Goal: Task Accomplishment & Management: Manage account settings

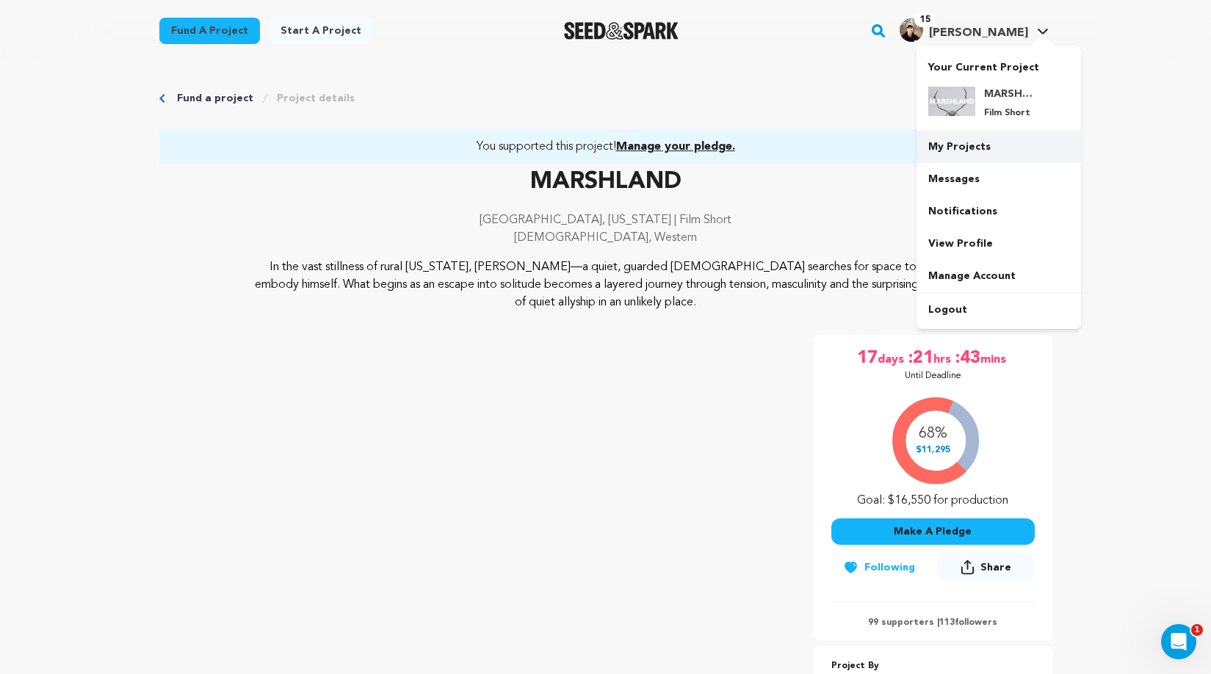
click at [973, 149] on link "My Projects" at bounding box center [999, 147] width 165 height 32
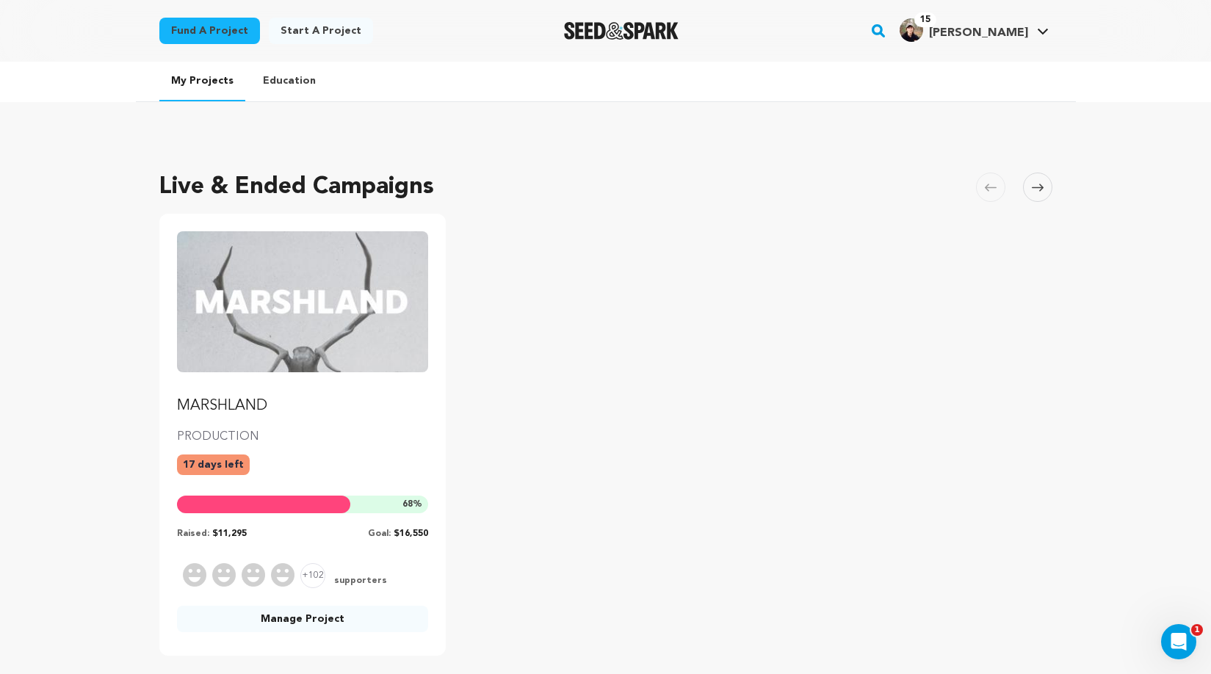
click at [353, 596] on div "MARSHLAND PRODUCTION 17 days left 68 % Raised: $11,295 Goal: $16,550 +102 suppo…" at bounding box center [302, 435] width 287 height 442
click at [353, 611] on link "Manage Project" at bounding box center [303, 619] width 252 height 26
click at [343, 616] on link "Manage Project" at bounding box center [303, 619] width 252 height 26
click at [303, 620] on link "Manage Project" at bounding box center [303, 619] width 252 height 26
click at [333, 270] on img "Fund MARSHLAND" at bounding box center [303, 301] width 252 height 141
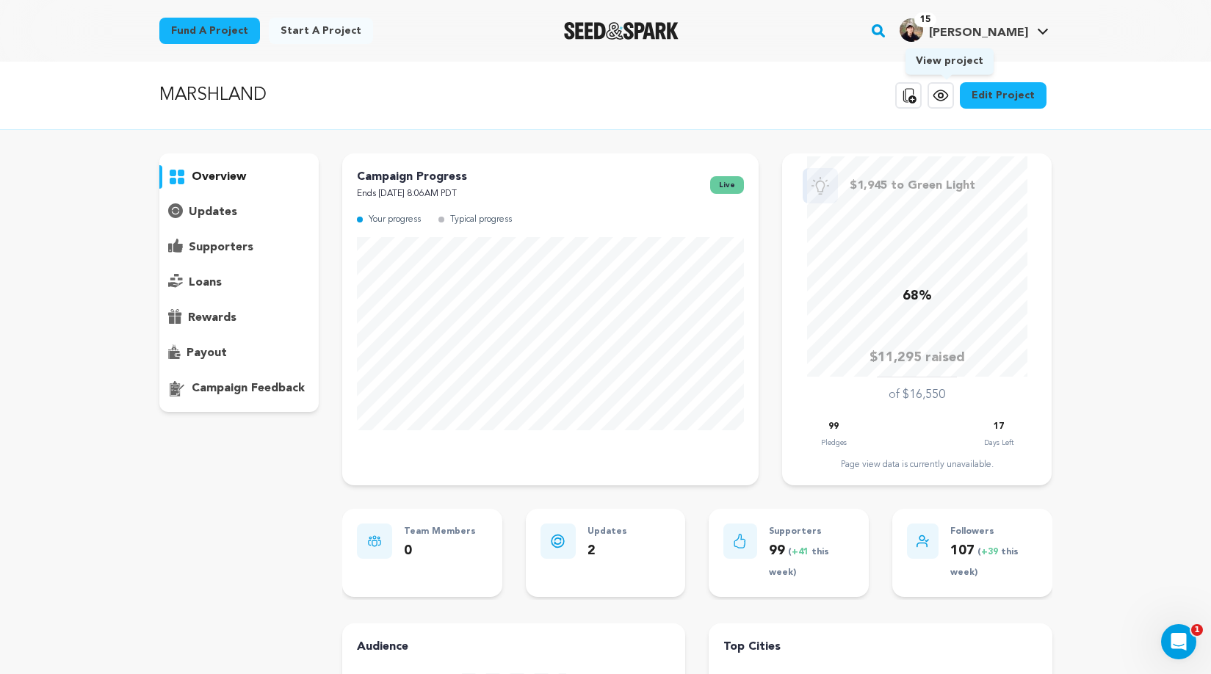
click at [943, 97] on icon at bounding box center [941, 95] width 4 height 4
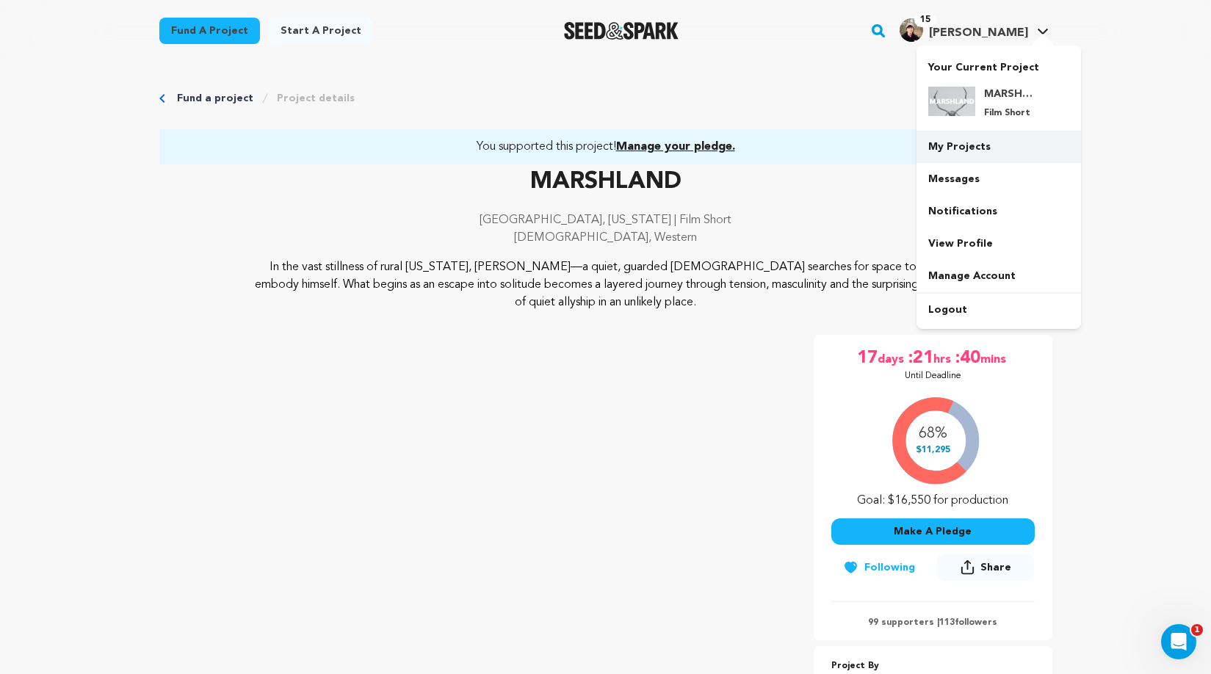
click at [973, 143] on link "My Projects" at bounding box center [999, 147] width 165 height 32
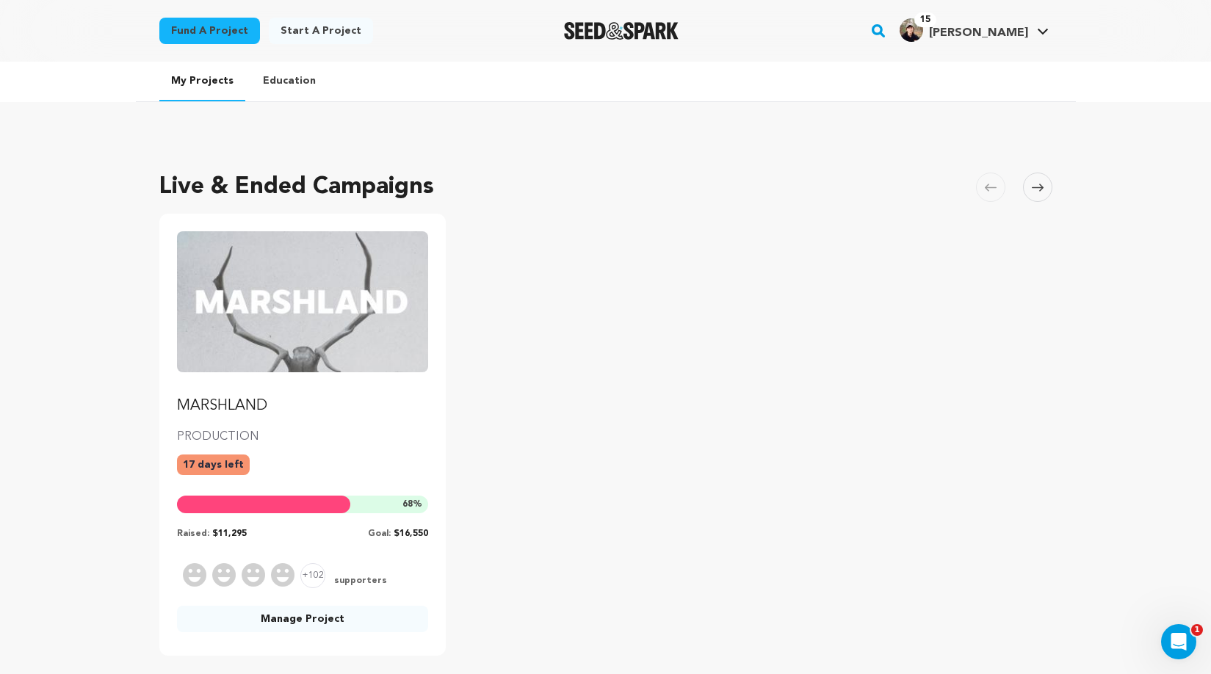
click at [288, 620] on link "Manage Project" at bounding box center [303, 619] width 252 height 26
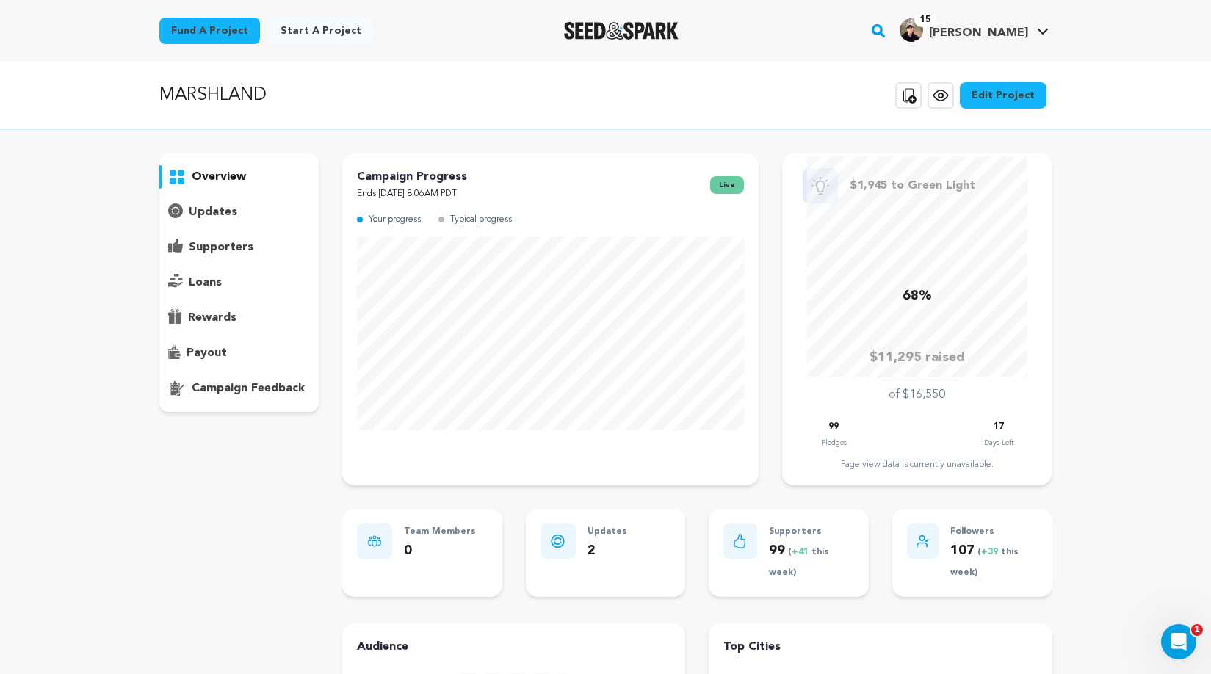
click at [259, 526] on div "overview updates" at bounding box center [239, 546] width 160 height 785
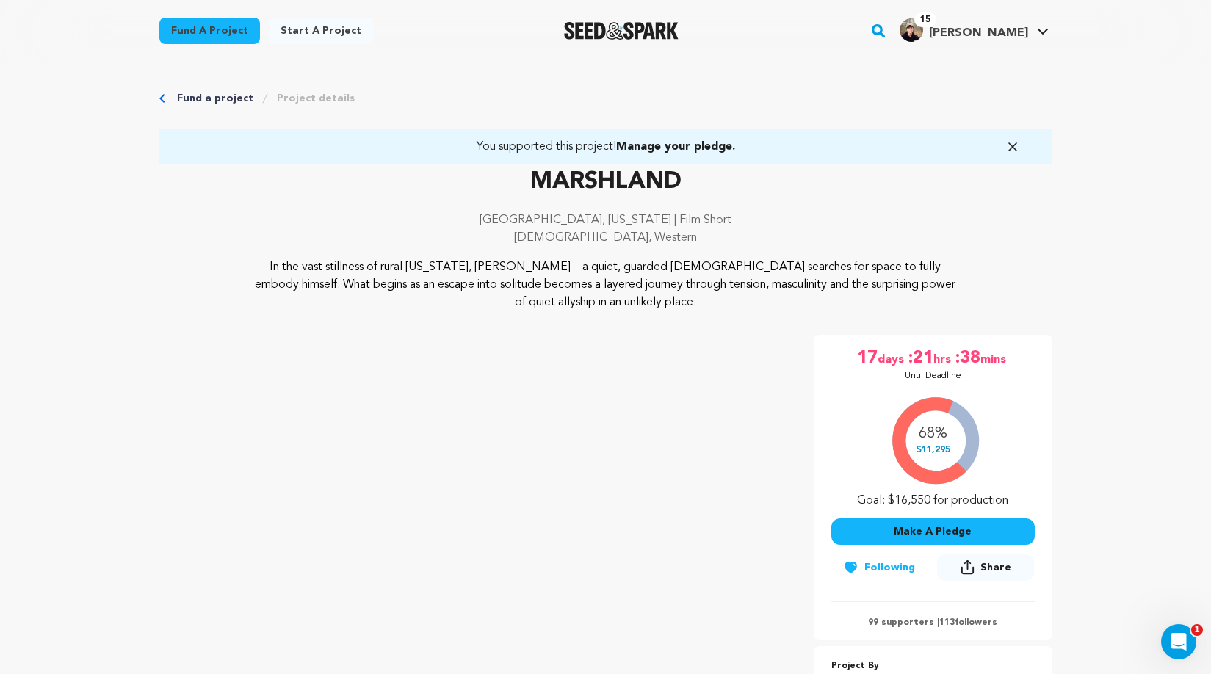
click at [91, 43] on div "Fund a project Start a project Search" at bounding box center [605, 31] width 1211 height 62
